Goal: Information Seeking & Learning: Check status

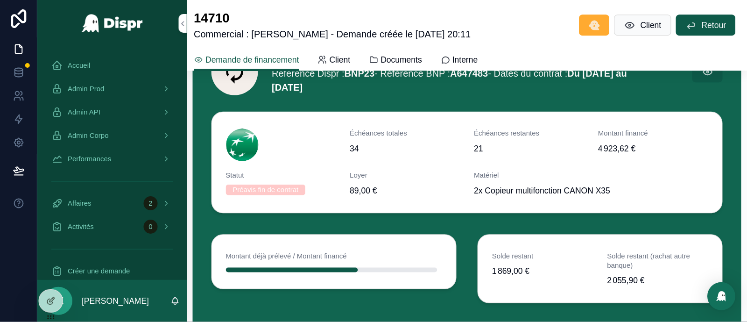
scroll to position [203, 0]
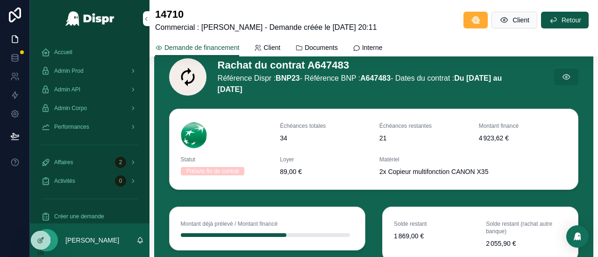
drag, startPoint x: 534, startPoint y: 3, endPoint x: 459, endPoint y: 191, distance: 202.0
click at [459, 191] on div "Échéances totales 34 Échéances restantes 21 Montant financé 4 923,62 € Statut P…" at bounding box center [373, 151] width 421 height 92
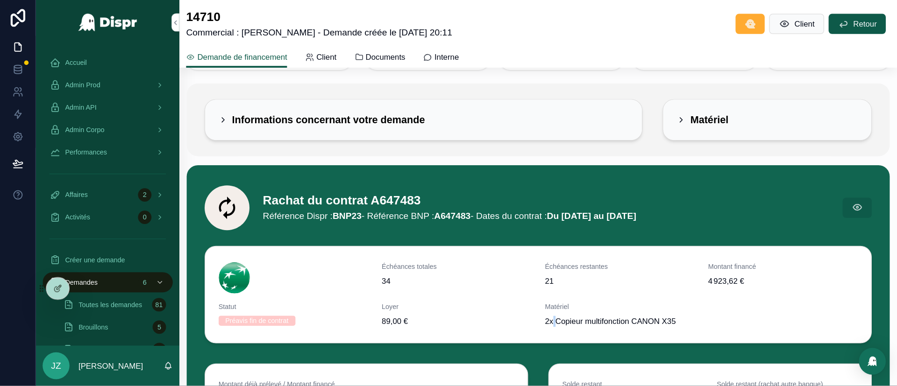
scroll to position [104, 0]
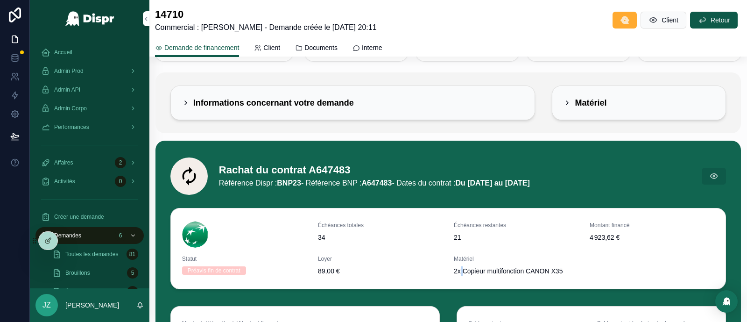
drag, startPoint x: 701, startPoint y: 1, endPoint x: 558, endPoint y: 203, distance: 247.4
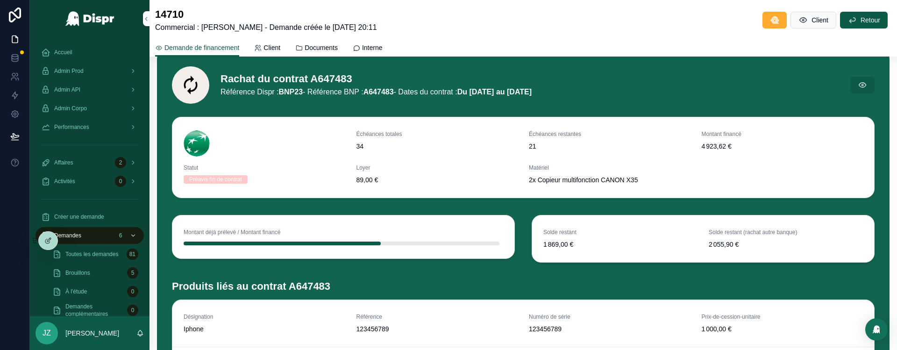
scroll to position [188, 0]
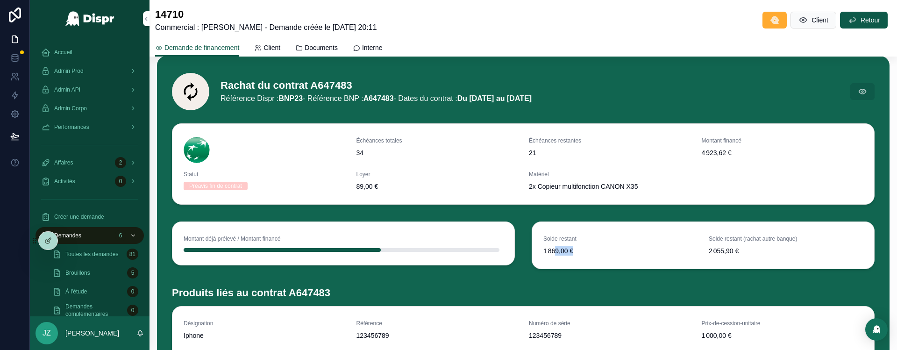
drag, startPoint x: 577, startPoint y: 253, endPoint x: 552, endPoint y: 255, distance: 25.8
click at [552, 255] on div "Solde restant 1 869,00 € Solde restant (rachat autre banque) 2 055,90 €" at bounding box center [703, 245] width 342 height 47
click at [597, 256] on div "Solde restant 1 869,00 € Solde restant (rachat autre banque) 2 055,90 €" at bounding box center [703, 245] width 342 height 47
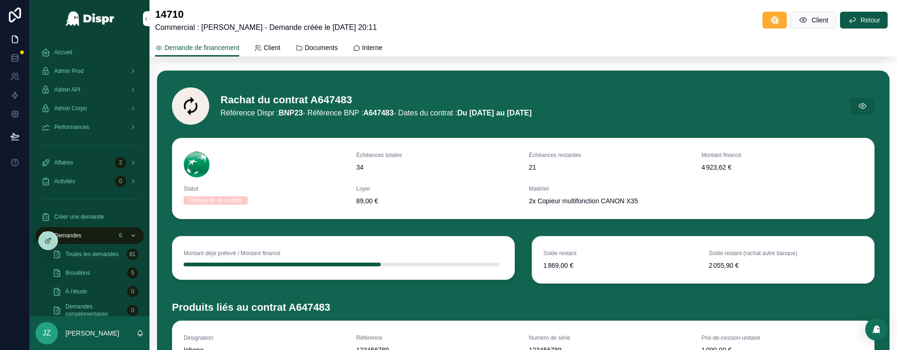
scroll to position [173, 0]
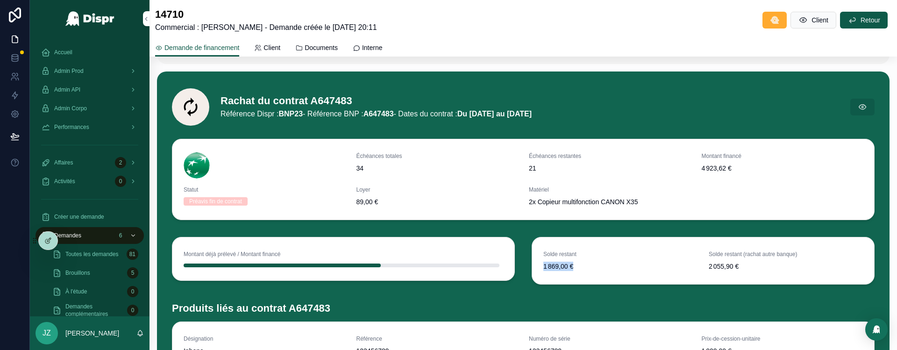
drag, startPoint x: 579, startPoint y: 268, endPoint x: 526, endPoint y: 272, distance: 53.4
click at [532, 257] on div "Solde restant 1 869,00 € Solde restant (rachat autre banque) 2 055,90 €" at bounding box center [703, 261] width 343 height 48
click at [578, 257] on span "1 869,00 €" at bounding box center [620, 266] width 154 height 9
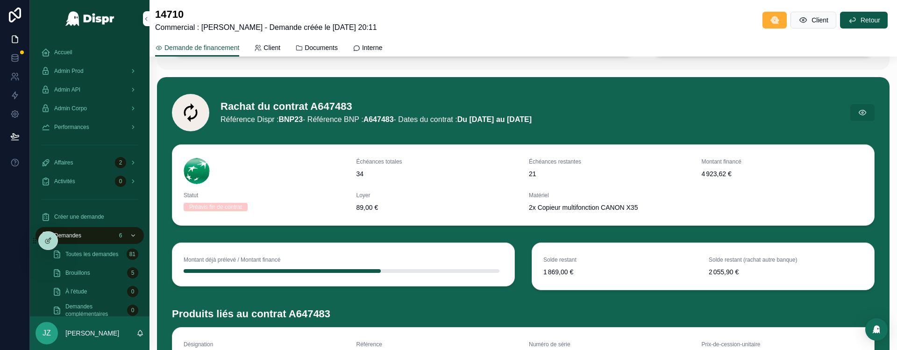
scroll to position [166, 0]
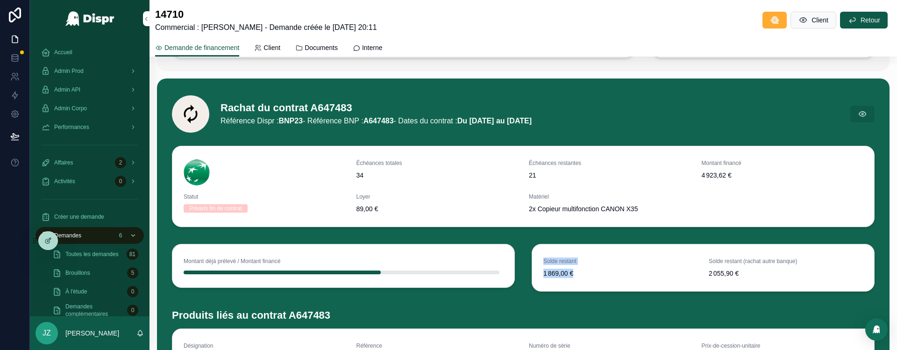
drag, startPoint x: 537, startPoint y: 262, endPoint x: 587, endPoint y: 278, distance: 52.7
click at [587, 257] on div "Solde restant 1 869,00 € Solde restant (rachat autre banque) 2 055,90 €" at bounding box center [703, 267] width 342 height 47
drag, startPoint x: 582, startPoint y: 278, endPoint x: 533, endPoint y: 262, distance: 51.5
click at [533, 257] on div "Solde restant 1 869,00 € Solde restant (rachat autre banque) 2 055,90 €" at bounding box center [703, 267] width 342 height 47
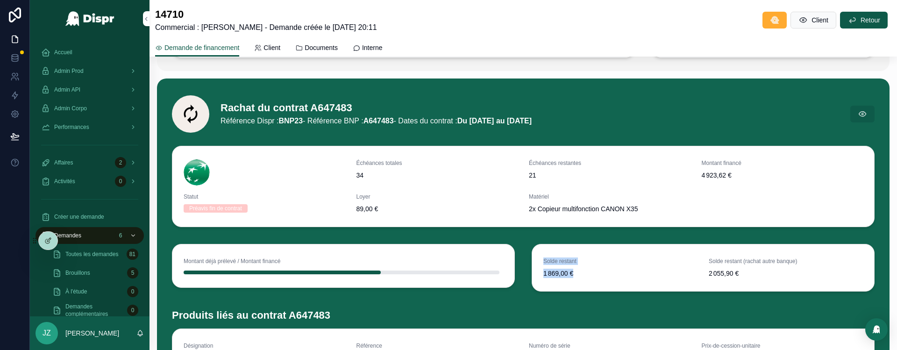
click at [597, 257] on div "Solde restant 1 869,00 € Solde restant (rachat autre banque) 2 055,90 €" at bounding box center [703, 267] width 342 height 47
drag, startPoint x: 571, startPoint y: 275, endPoint x: 536, endPoint y: 263, distance: 37.2
click at [536, 257] on div "Solde restant 1 869,00 € Solde restant (rachat autre banque) 2 055,90 €" at bounding box center [703, 267] width 342 height 47
click at [597, 257] on div "Solde restant 1 869,00 € Solde restant (rachat autre banque) 2 055,90 €" at bounding box center [703, 267] width 342 height 47
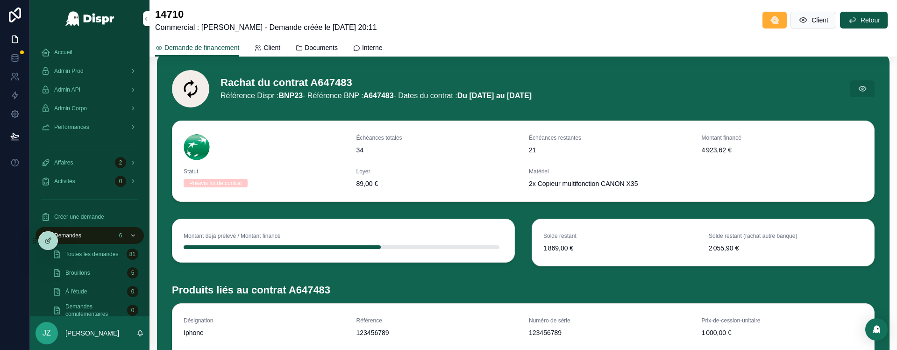
scroll to position [191, 0]
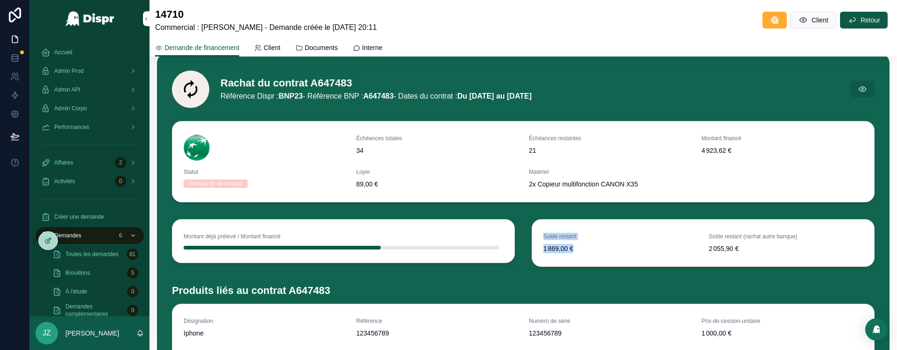
drag, startPoint x: 580, startPoint y: 243, endPoint x: 536, endPoint y: 232, distance: 44.9
click at [536, 232] on div "Solde restant 1 869,00 € Solde restant (rachat autre banque) 2 055,90 €" at bounding box center [703, 243] width 342 height 47
click at [597, 244] on span "1 869,00 €" at bounding box center [620, 248] width 154 height 9
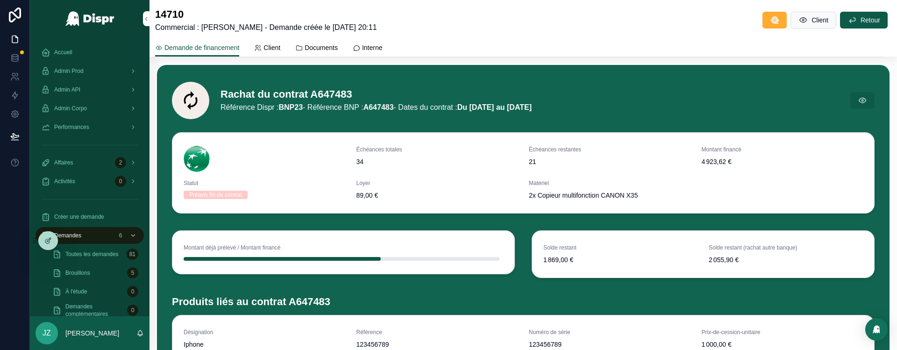
scroll to position [177, 0]
